Goal: Transaction & Acquisition: Purchase product/service

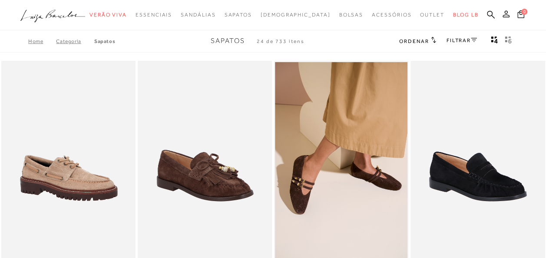
click at [505, 15] on icon at bounding box center [506, 13] width 7 height 7
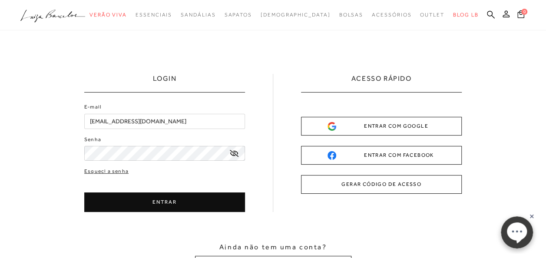
click at [232, 156] on icon at bounding box center [234, 153] width 9 height 7
click at [149, 204] on button "ENTRAR" at bounding box center [164, 202] width 161 height 20
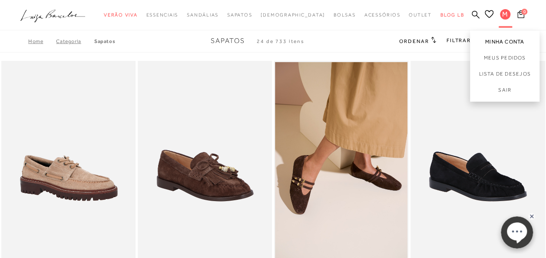
click at [505, 44] on link "Minha Conta" at bounding box center [505, 40] width 70 height 20
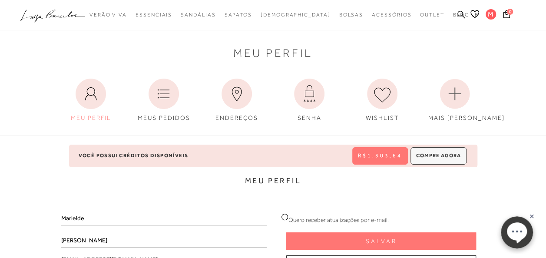
click at [460, 13] on icon at bounding box center [462, 14] width 8 height 8
click at [461, 13] on icon at bounding box center [462, 14] width 8 height 8
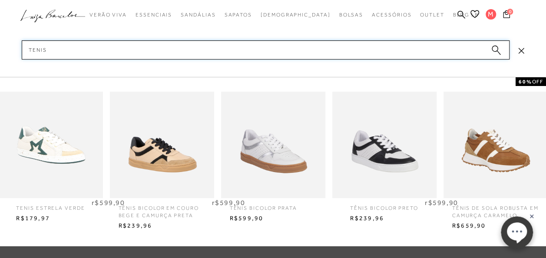
scroll to position [421, 0]
type input "tenis"
drag, startPoint x: 1023, startPoint y: 429, endPoint x: 531, endPoint y: 218, distance: 535.1
click at [531, 218] on rect at bounding box center [531, 216] width 7 height 7
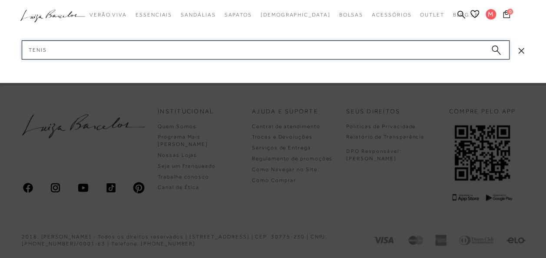
click at [56, 51] on input "tenis" at bounding box center [266, 49] width 488 height 19
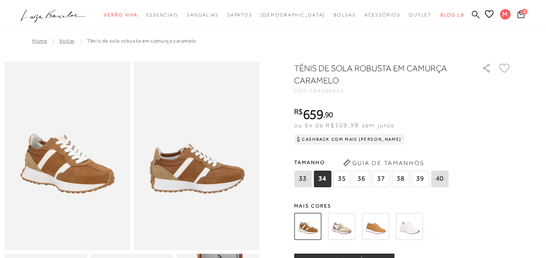
click at [475, 16] on icon at bounding box center [476, 14] width 8 height 8
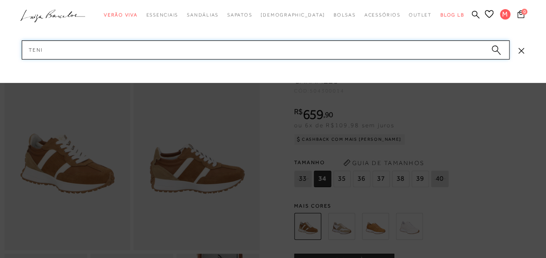
type input "tenis"
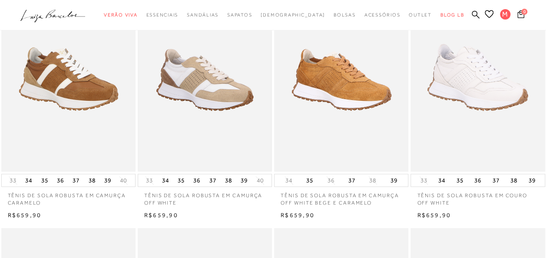
scroll to position [391, 0]
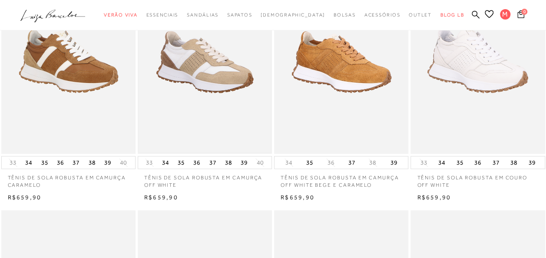
click at [216, 73] on img at bounding box center [205, 53] width 133 height 199
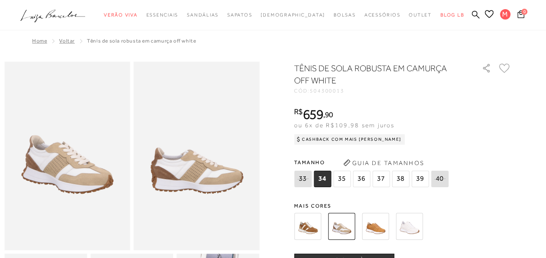
click at [362, 180] on span "36" at bounding box center [361, 179] width 17 height 17
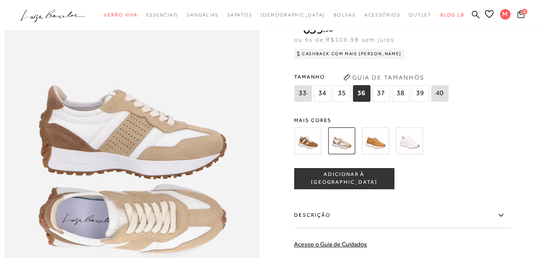
scroll to position [420, 0]
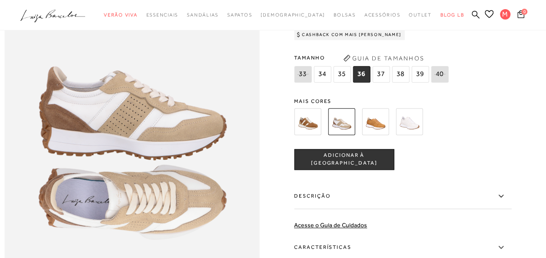
click at [354, 167] on span "ADICIONAR À [GEOGRAPHIC_DATA]" at bounding box center [344, 159] width 99 height 15
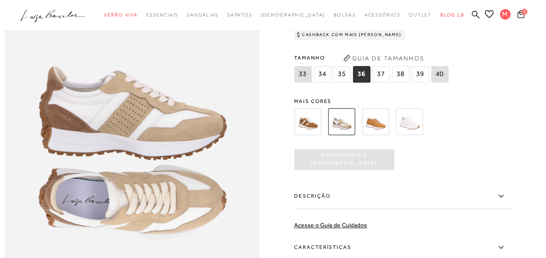
scroll to position [0, 0]
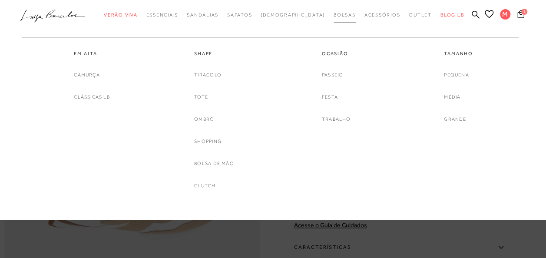
click at [334, 15] on span "Bolsas" at bounding box center [345, 14] width 22 height 5
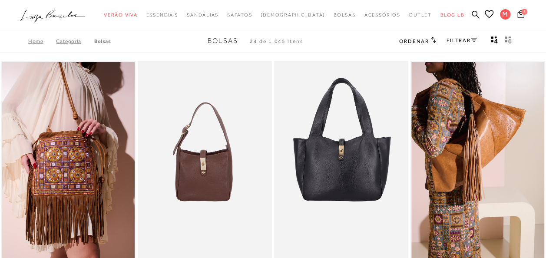
click at [476, 10] on link at bounding box center [476, 15] width 8 height 11
click at [475, 14] on icon at bounding box center [476, 14] width 8 height 8
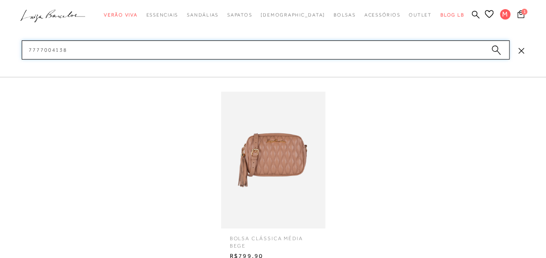
scroll to position [733, 0]
type input "7777004138"
click at [278, 171] on img at bounding box center [273, 160] width 104 height 137
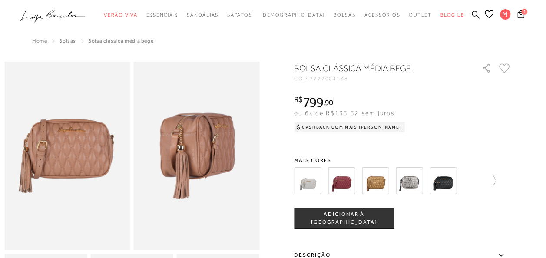
click at [364, 217] on span "ADICIONAR À [GEOGRAPHIC_DATA]" at bounding box center [344, 218] width 99 height 15
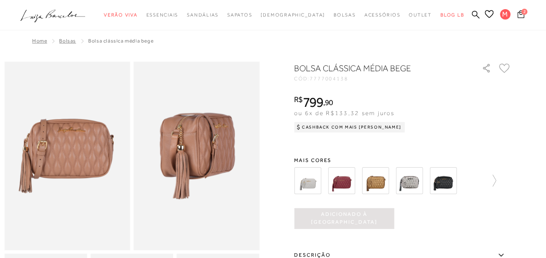
click at [522, 14] on icon at bounding box center [521, 14] width 7 height 8
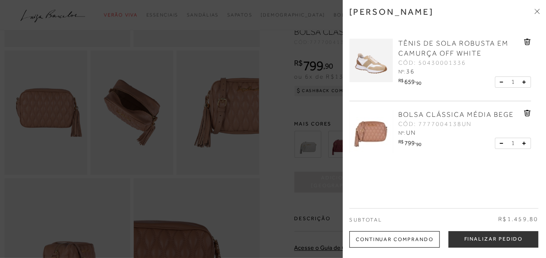
scroll to position [0, 0]
drag, startPoint x: 539, startPoint y: 122, endPoint x: 535, endPoint y: 141, distance: 20.0
click at [535, 141] on div "TÊNIS DE SOLA ROBUSTA EM CAMURÇA OFF WHITE CÓD: 50430001336 Nº: 36 R$ 659 , 90" at bounding box center [444, 96] width 190 height 132
click at [479, 171] on div "Minha sacola TÊNIS DE SOLA ROBUSTA EM CAMURÇA OFF WHITE CÓD: 50430001336 Nº: 36…" at bounding box center [444, 129] width 203 height 258
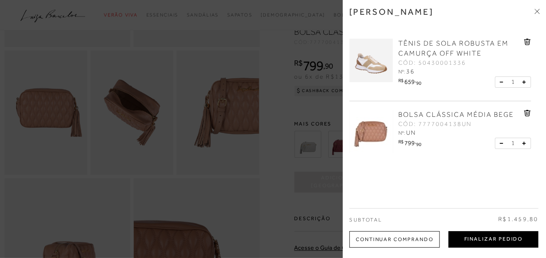
click at [483, 239] on button "Finalizar Pedido" at bounding box center [493, 239] width 90 height 17
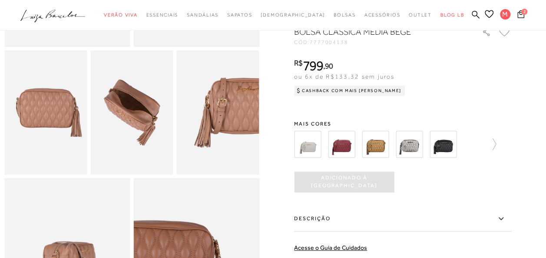
scroll to position [76, 0]
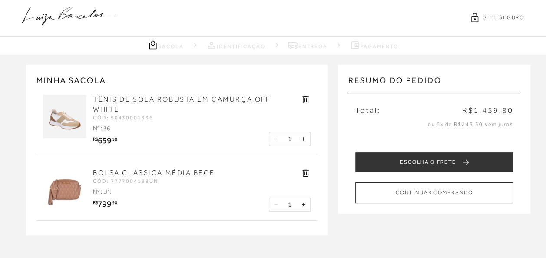
scroll to position [45, 0]
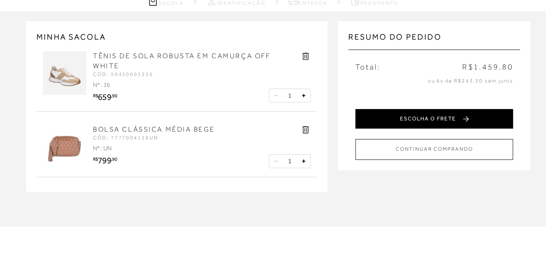
click at [428, 116] on button "ESCOLHA O FRETE" at bounding box center [434, 119] width 158 height 20
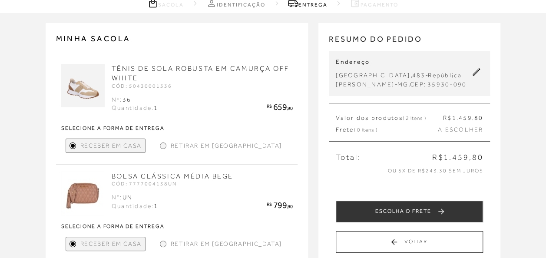
scroll to position [87, 0]
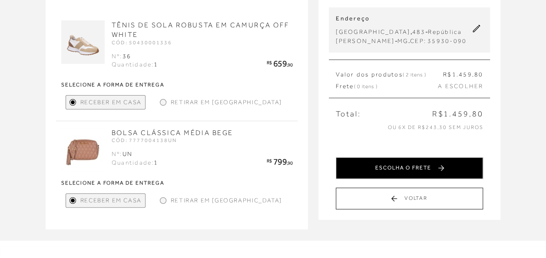
click at [416, 175] on button "ESCOLHA O FRETE" at bounding box center [409, 168] width 147 height 22
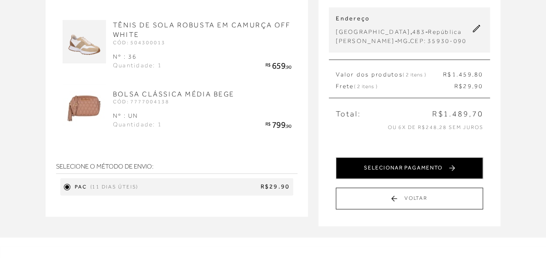
click at [412, 176] on button "SELECIONAR PAGAMENTO" at bounding box center [409, 168] width 147 height 22
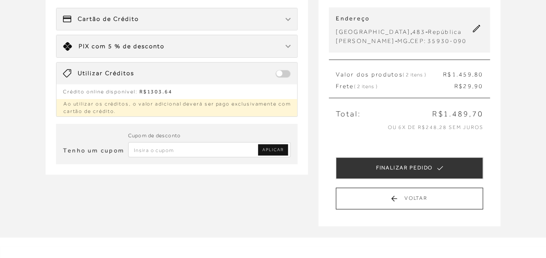
scroll to position [43, 0]
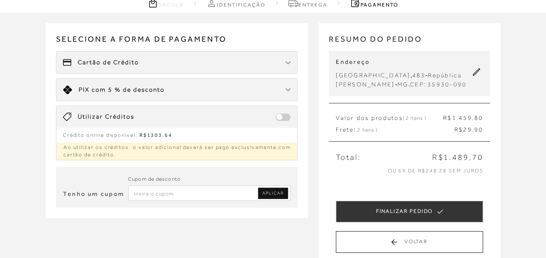
click at [289, 116] on span at bounding box center [282, 117] width 15 height 8
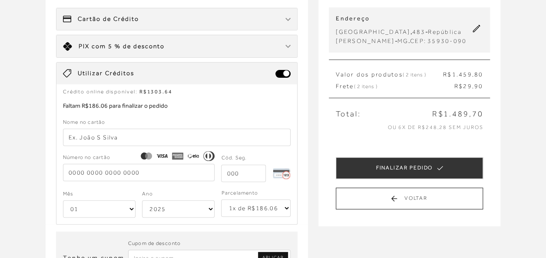
scroll to position [130, 0]
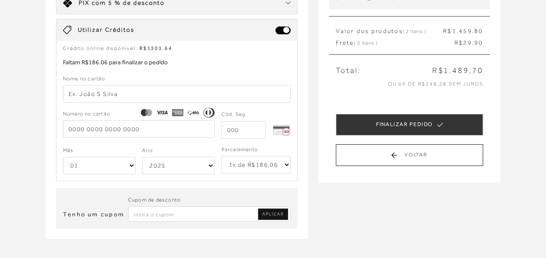
click at [119, 91] on input "text" at bounding box center [177, 93] width 228 height 17
type input "Marleide S Mirand"
click at [116, 127] on input "tel" at bounding box center [139, 128] width 152 height 17
type input "4258 5023 4197 1477"
click at [236, 126] on input "tel" at bounding box center [243, 129] width 45 height 17
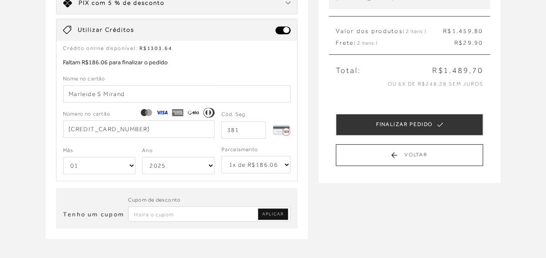
type input "381"
click at [128, 163] on select "01 02 03 04 05 06 07 08 09 10 11 12" at bounding box center [99, 165] width 73 height 17
select select "06"
click at [63, 157] on select "01 02 03 04 05 06 07 08 09 10 11 12" at bounding box center [99, 165] width 73 height 17
click at [190, 166] on select "2025 2026 2027 2028 2029 2030 2031 2032 2033 2034 2035 2036 2037 2038 2039 2040…" at bounding box center [178, 165] width 73 height 17
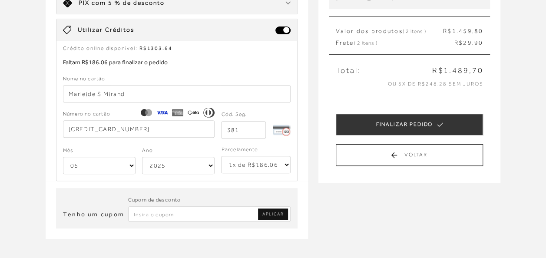
select select "2030"
click at [142, 157] on select "2025 2026 2027 2028 2029 2030 2031 2032 2033 2034 2035 2036 2037 2038 2039 2040…" at bounding box center [178, 165] width 73 height 17
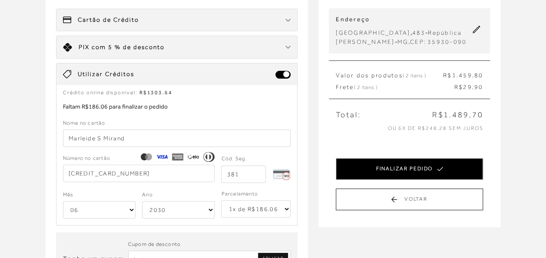
scroll to position [87, 0]
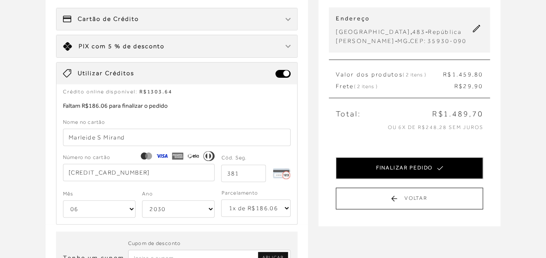
click at [406, 175] on button "FINALIZAR PEDIDO" at bounding box center [409, 168] width 147 height 22
select select "06"
select select "2030"
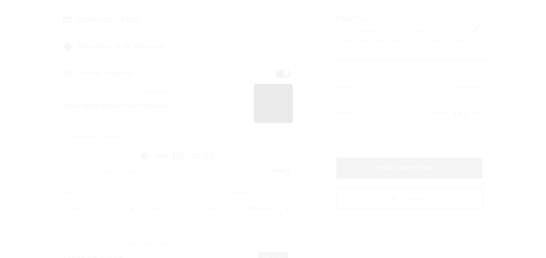
scroll to position [0, 0]
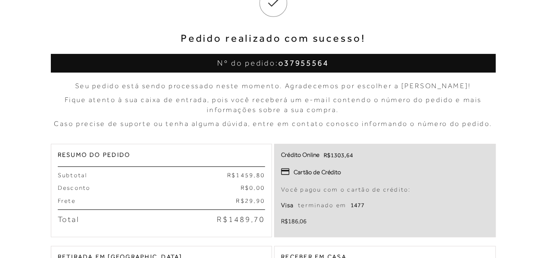
scroll to position [76, 0]
